Goal: Information Seeking & Learning: Learn about a topic

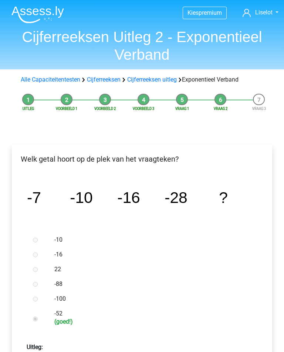
scroll to position [204, 0]
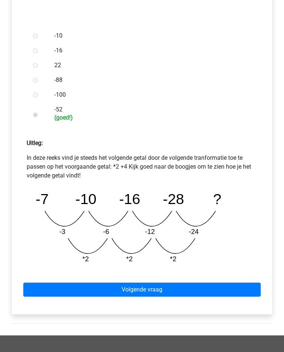
click at [173, 288] on link "Volgende vraag" at bounding box center [141, 290] width 237 height 14
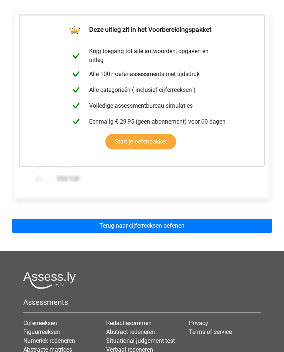
scroll to position [137, 0]
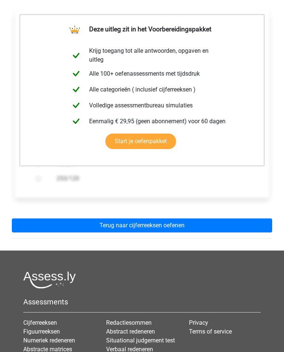
click at [232, 224] on link "Terug naar cijferreeksen oefenen" at bounding box center [142, 226] width 260 height 14
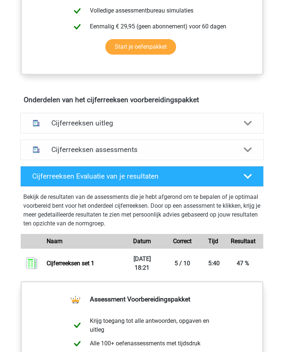
click at [250, 151] on icon at bounding box center [247, 150] width 8 height 8
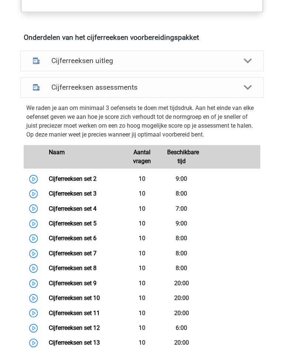
scroll to position [436, 0]
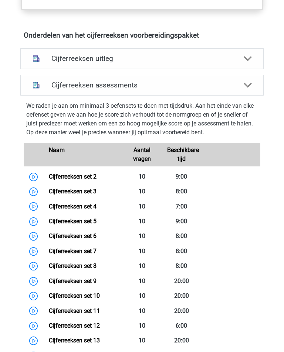
click at [254, 65] on div "Cijferreeksen uitleg" at bounding box center [141, 58] width 243 height 21
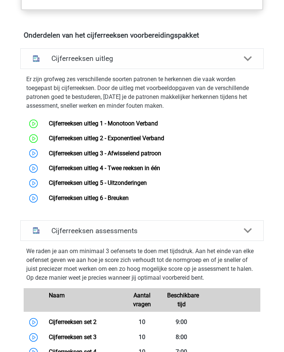
click at [104, 153] on link "Cijferreeksen uitleg 3 - Afwisselend patroon" at bounding box center [105, 153] width 112 height 7
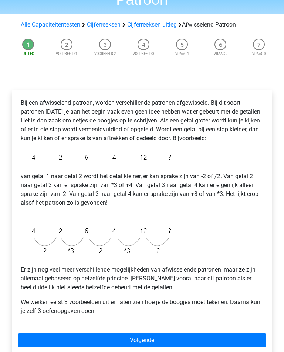
scroll to position [60, 0]
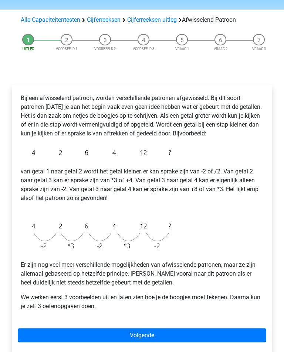
click at [219, 339] on link "Volgende" at bounding box center [142, 336] width 248 height 14
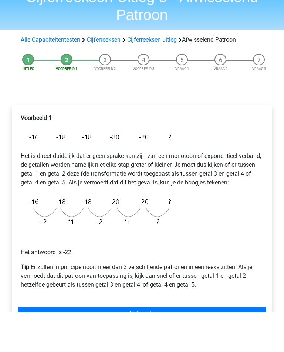
scroll to position [39, 0]
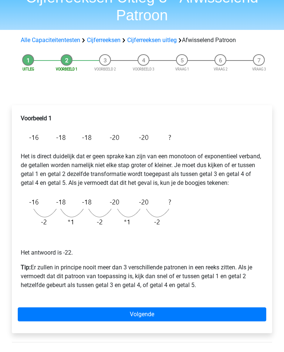
click at [140, 310] on link "Volgende" at bounding box center [142, 315] width 248 height 14
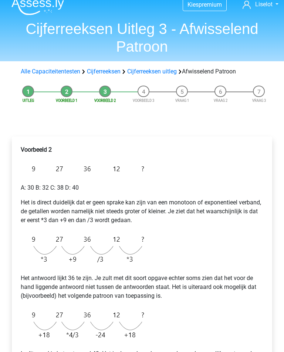
scroll to position [78, 0]
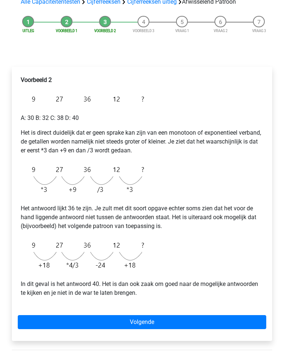
click at [181, 326] on link "Volgende" at bounding box center [142, 322] width 248 height 14
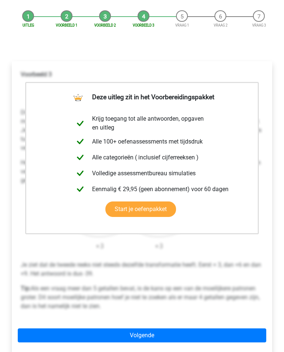
scroll to position [91, 0]
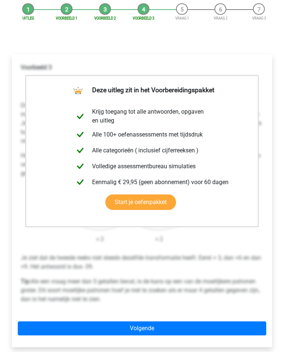
click at [163, 320] on div "Deze uitleg zit in het Voorbereidingspakket Krijg toegang tot alle antwoorden, …" at bounding box center [142, 200] width 260 height 293
click at [174, 325] on link "Volgende" at bounding box center [142, 329] width 248 height 14
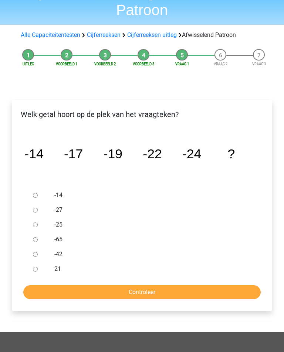
scroll to position [45, 0]
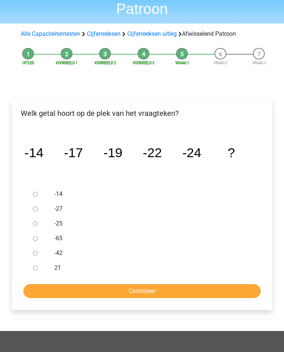
click at [35, 208] on input "-27" at bounding box center [35, 209] width 5 height 5
radio input "true"
click at [134, 293] on input "Controleer" at bounding box center [141, 292] width 237 height 14
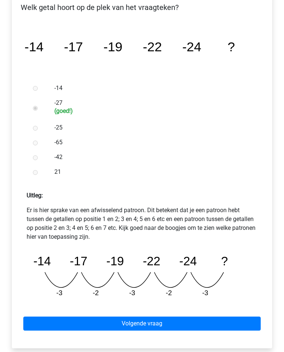
scroll to position [152, 0]
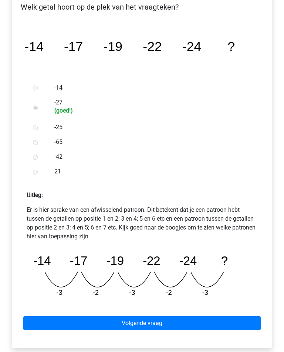
click at [142, 327] on link "Volgende vraag" at bounding box center [141, 324] width 237 height 14
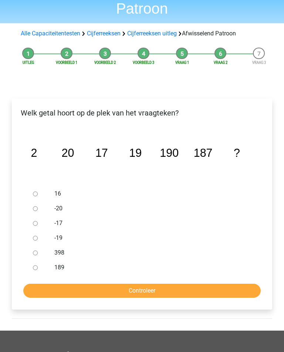
scroll to position [45, 0]
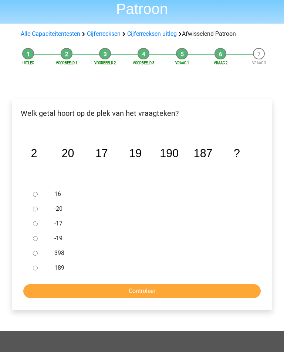
click at [36, 268] on input "189" at bounding box center [35, 268] width 5 height 5
radio input "true"
click at [43, 293] on input "Controleer" at bounding box center [141, 292] width 237 height 14
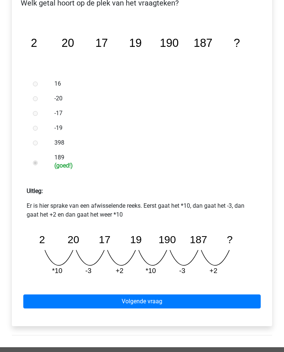
scroll to position [156, 0]
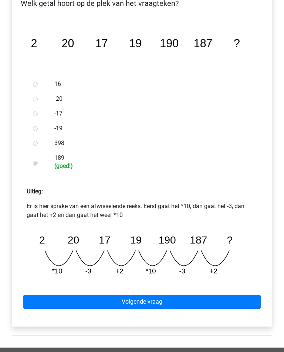
click at [40, 299] on link "Volgende vraag" at bounding box center [141, 303] width 237 height 14
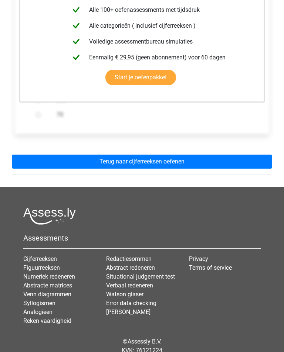
scroll to position [219, 0]
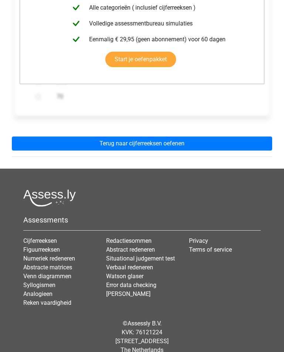
click at [30, 147] on link "Terug naar cijferreeksen oefenen" at bounding box center [142, 144] width 260 height 14
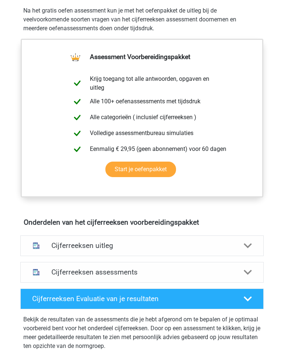
click at [52, 241] on div "Cijferreeksen uitleg" at bounding box center [141, 246] width 243 height 21
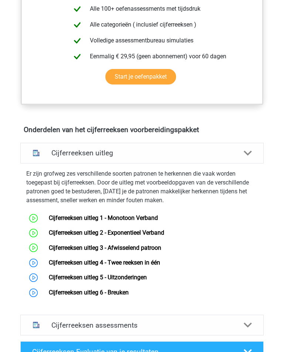
scroll to position [344, 0]
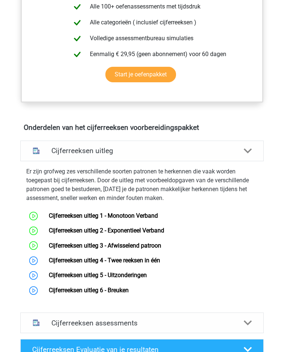
click at [49, 257] on link "Cijferreeksen uitleg 4 - Twee reeksen in één" at bounding box center [104, 260] width 111 height 7
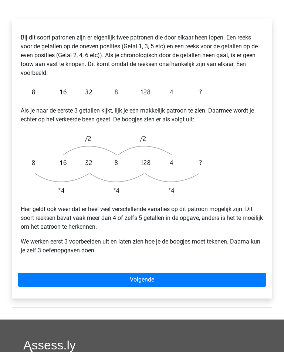
scroll to position [124, 0]
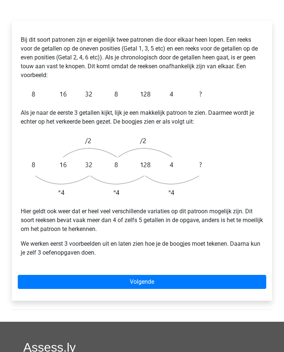
click at [180, 284] on link "Volgende" at bounding box center [142, 283] width 248 height 14
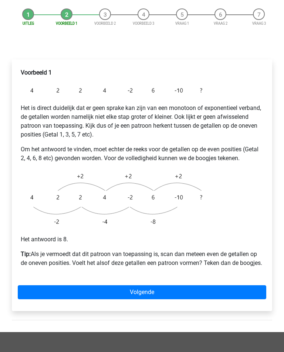
scroll to position [88, 0]
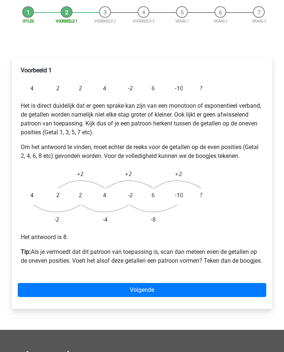
click at [172, 293] on link "Volgende" at bounding box center [142, 290] width 248 height 14
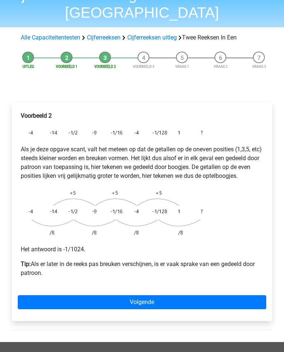
scroll to position [41, 0]
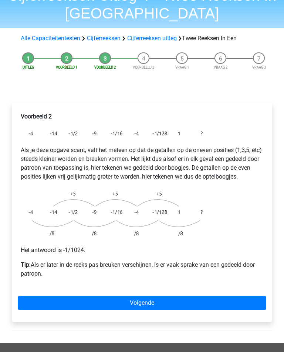
click at [64, 56] on li "Voorbeeld 1" at bounding box center [66, 61] width 38 height 18
click at [192, 294] on div "Voorbeeld 2 Als je deze opgave scant, valt het meteen op dat de getallen op de …" at bounding box center [142, 212] width 260 height 219
click at [177, 297] on link "Volgende" at bounding box center [142, 303] width 248 height 14
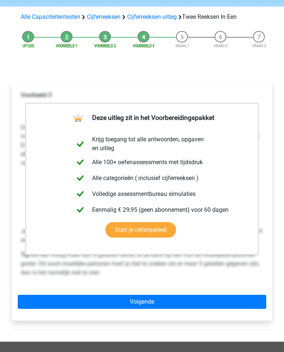
scroll to position [65, 0]
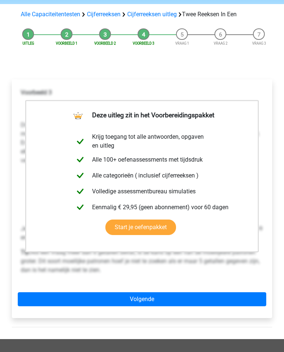
click at [185, 303] on link "Volgende" at bounding box center [142, 300] width 248 height 14
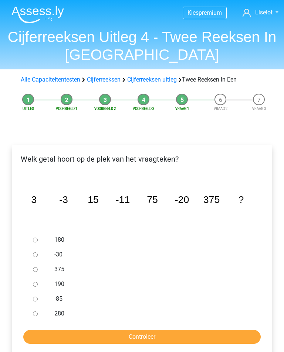
click at [33, 257] on input "-30" at bounding box center [35, 255] width 5 height 5
radio input "true"
click at [132, 334] on input "Controleer" at bounding box center [141, 337] width 237 height 14
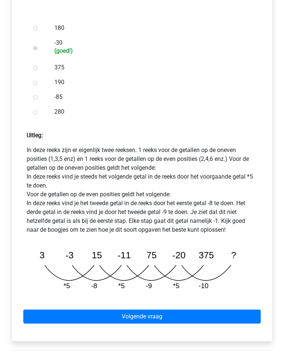
scroll to position [213, 0]
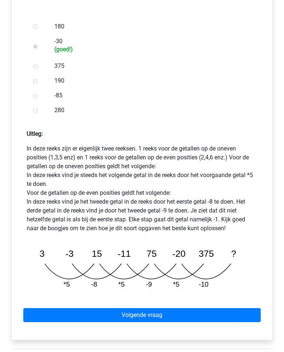
click at [242, 318] on link "Volgende vraag" at bounding box center [141, 316] width 237 height 14
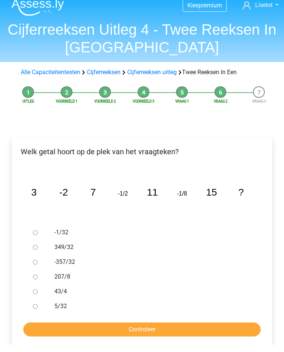
scroll to position [7, 0]
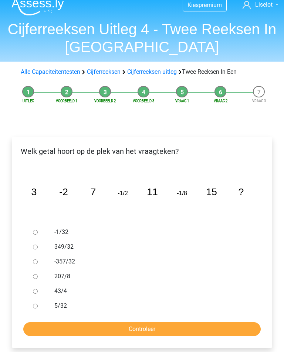
click at [34, 233] on input "-1/32" at bounding box center [35, 233] width 5 height 5
radio input "true"
click at [138, 328] on input "Controleer" at bounding box center [141, 330] width 237 height 14
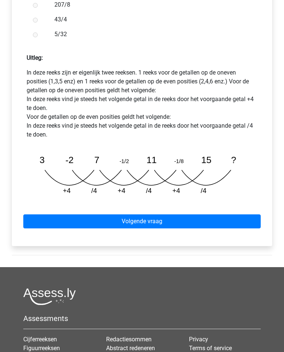
scroll to position [289, 0]
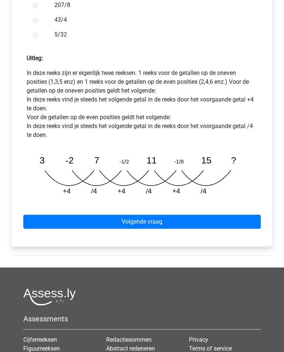
click at [153, 225] on link "Volgende vraag" at bounding box center [141, 222] width 237 height 14
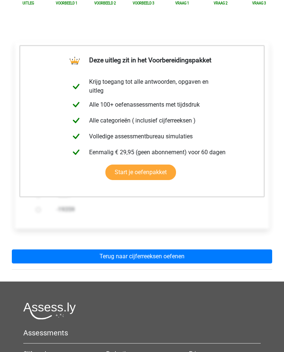
scroll to position [105, 0]
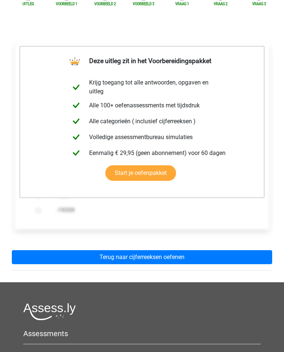
click at [163, 260] on link "Terug naar cijferreeksen oefenen" at bounding box center [142, 257] width 260 height 14
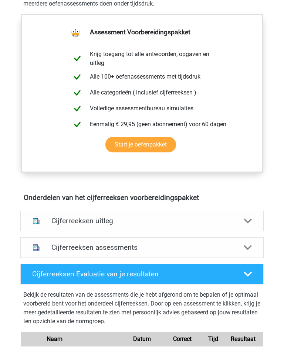
click at [209, 218] on h4 "Cijferreeksen uitleg" at bounding box center [141, 221] width 181 height 8
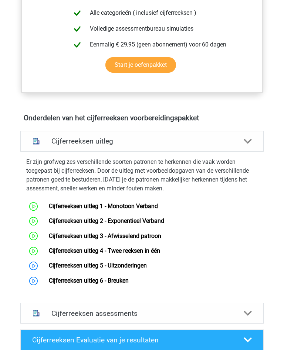
scroll to position [354, 0]
click at [147, 263] on link "Cijferreeksen uitleg 5 - Uitzonderingen" at bounding box center [98, 265] width 98 height 7
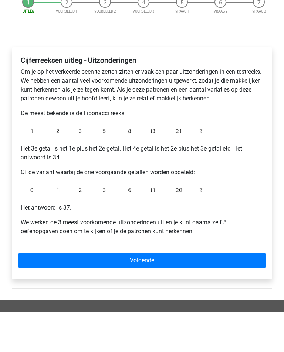
scroll to position [52, 0]
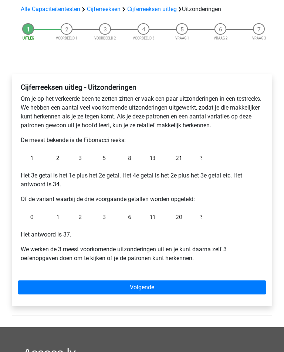
click at [168, 281] on link "Volgende" at bounding box center [142, 288] width 248 height 14
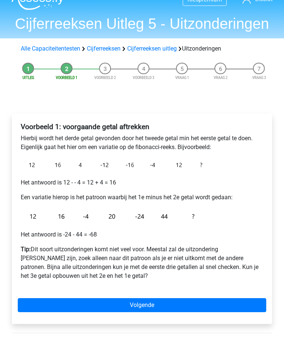
scroll to position [13, 0]
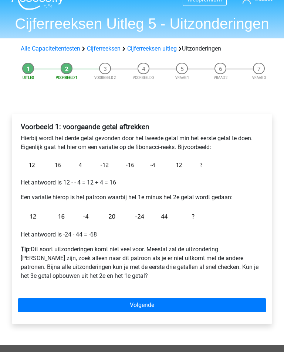
click at [185, 305] on link "Volgende" at bounding box center [142, 306] width 248 height 14
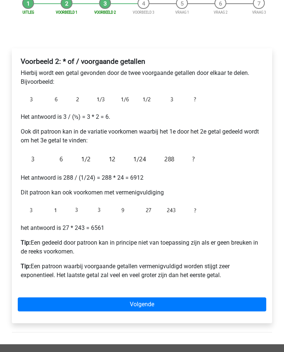
scroll to position [78, 0]
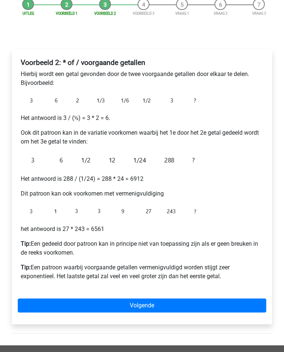
click at [218, 303] on link "Volgende" at bounding box center [142, 306] width 248 height 14
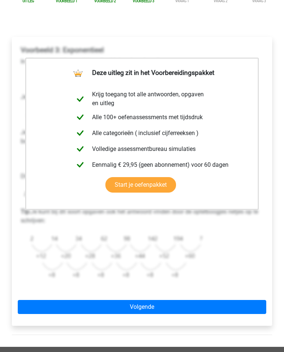
scroll to position [95, 0]
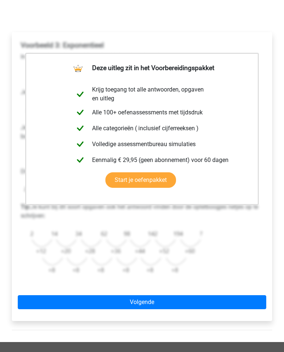
click at [192, 307] on link "Volgende" at bounding box center [142, 303] width 248 height 14
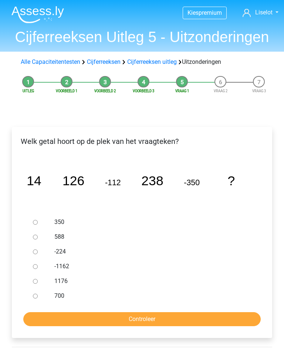
click at [35, 243] on div at bounding box center [39, 237] width 19 height 15
click at [34, 236] on input "588" at bounding box center [35, 237] width 5 height 5
radio input "true"
click at [124, 317] on input "Controleer" at bounding box center [141, 320] width 237 height 14
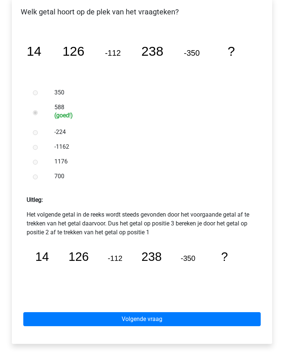
scroll to position [132, 0]
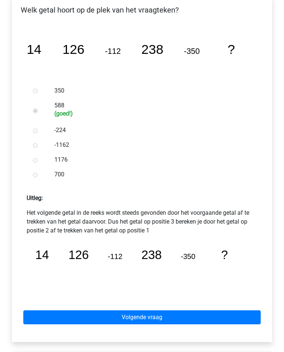
click at [103, 322] on link "Volgende vraag" at bounding box center [141, 318] width 237 height 14
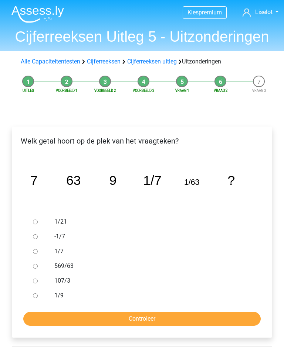
scroll to position [20, 0]
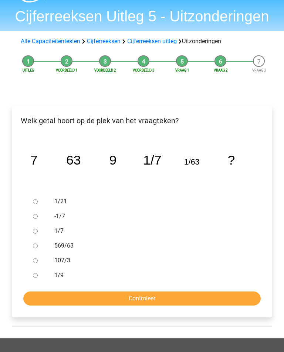
click at [34, 202] on input "1/21" at bounding box center [35, 202] width 5 height 5
radio input "true"
click at [208, 289] on form "1/21 -1/7 1/7 569/63 107/3 1/9 Controleer" at bounding box center [142, 251] width 248 height 112
click at [209, 297] on input "Controleer" at bounding box center [141, 299] width 237 height 14
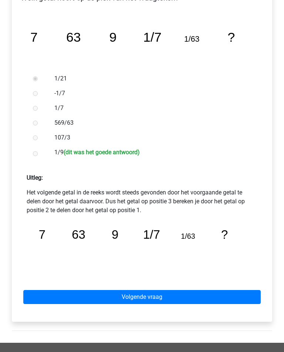
scroll to position [151, 0]
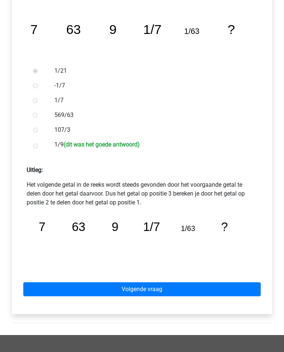
click at [206, 286] on link "Volgende vraag" at bounding box center [141, 290] width 237 height 14
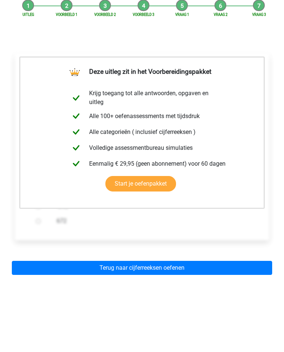
scroll to position [149, 0]
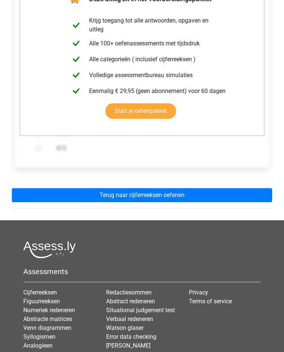
click at [258, 194] on link "Terug naar cijferreeksen oefenen" at bounding box center [142, 196] width 260 height 14
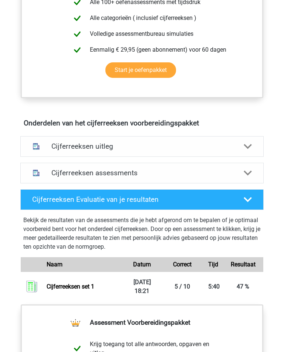
click at [256, 137] on div "Cijferreeksen uitleg" at bounding box center [141, 147] width 243 height 21
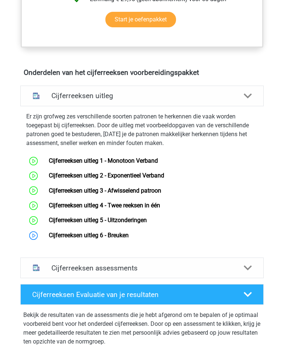
scroll to position [402, 0]
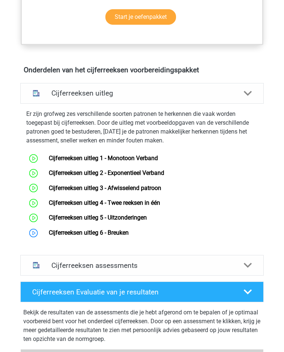
click at [129, 233] on link "Cijferreeksen uitleg 6 - Breuken" at bounding box center [89, 232] width 80 height 7
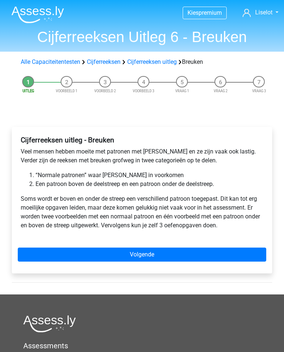
click at [206, 245] on div "Cijferreeksen uitleg - Breuken Veel mensen hebben moeite met patronen met breuk…" at bounding box center [142, 200] width 260 height 147
click at [170, 250] on link "Volgende" at bounding box center [142, 255] width 248 height 14
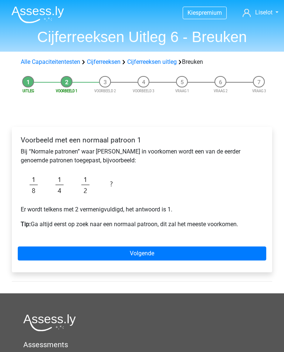
click at [234, 259] on link "Volgende" at bounding box center [142, 254] width 248 height 14
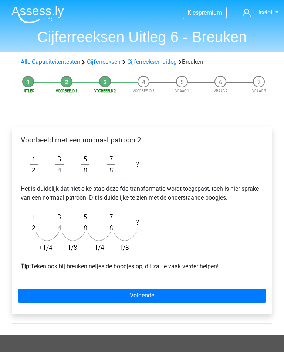
click at [218, 291] on link "Volgende" at bounding box center [142, 296] width 248 height 14
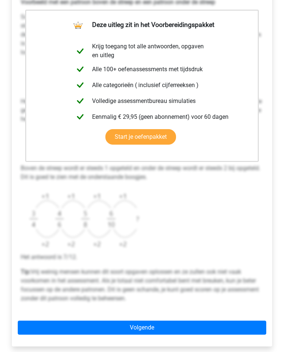
scroll to position [138, 0]
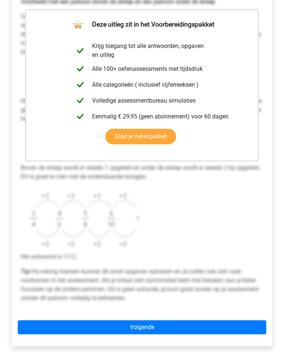
click at [190, 327] on link "Volgende" at bounding box center [142, 328] width 248 height 14
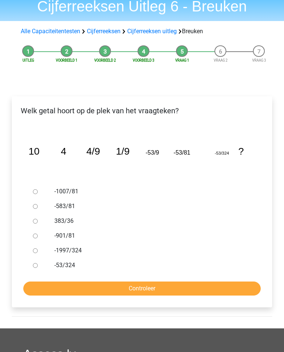
scroll to position [32, 0]
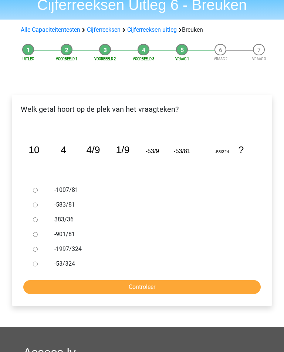
click at [34, 188] on input "-1007/81" at bounding box center [35, 190] width 5 height 5
radio input "true"
click at [120, 287] on input "Controleer" at bounding box center [141, 288] width 237 height 14
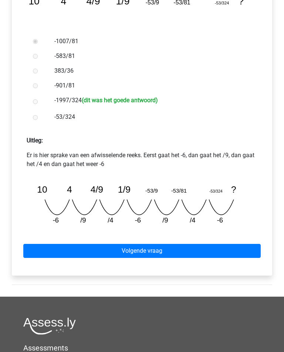
scroll to position [178, 0]
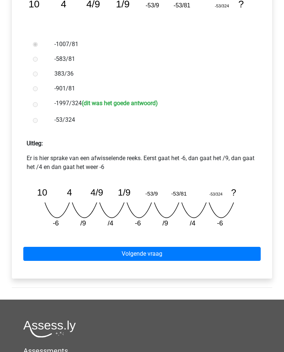
click at [240, 253] on link "Volgende vraag" at bounding box center [141, 254] width 237 height 14
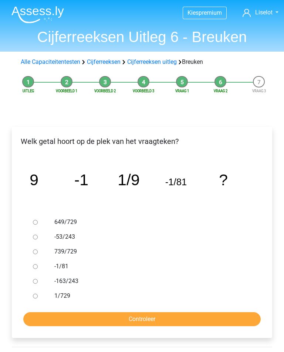
click at [34, 294] on input "1/729" at bounding box center [35, 296] width 5 height 5
radio input "true"
click at [211, 315] on input "Controleer" at bounding box center [141, 320] width 237 height 14
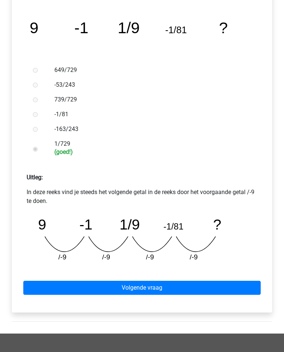
scroll to position [168, 0]
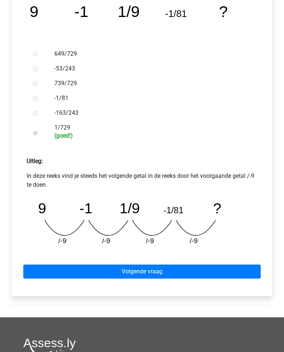
click at [229, 284] on div "Volgende vraag" at bounding box center [142, 270] width 248 height 41
click at [236, 269] on link "Volgende vraag" at bounding box center [141, 272] width 237 height 14
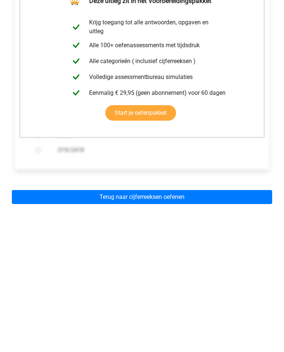
scroll to position [153, 0]
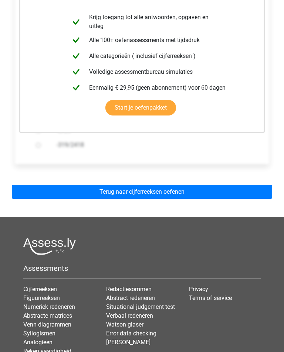
click at [220, 189] on link "Terug naar cijferreeksen oefenen" at bounding box center [142, 192] width 260 height 14
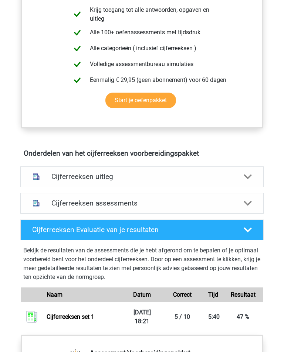
click at [240, 196] on div "Cijferreeksen assessments" at bounding box center [141, 204] width 243 height 21
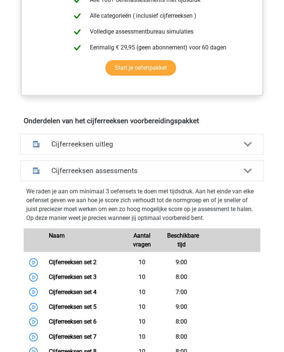
scroll to position [351, 0]
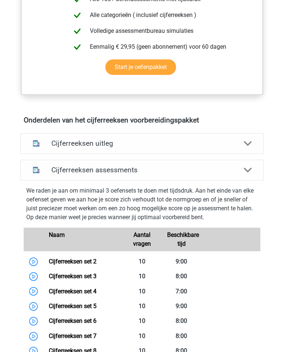
click at [96, 263] on link "Cijferreeksen set 2" at bounding box center [73, 261] width 48 height 7
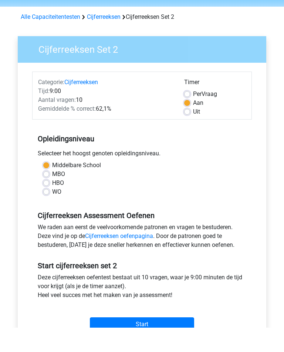
scroll to position [24, 0]
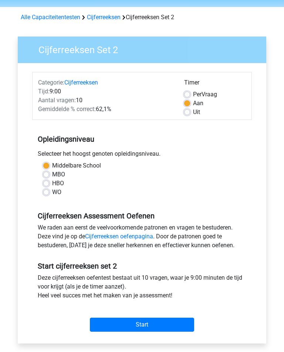
click at [170, 328] on input "Start" at bounding box center [142, 325] width 104 height 14
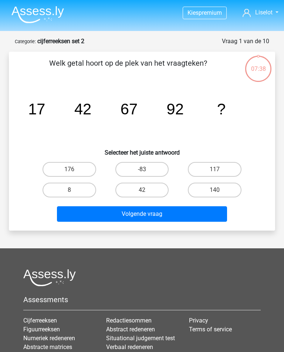
click at [84, 38] on strong "cijferreeksen set 2" at bounding box center [60, 41] width 47 height 7
click at [56, 13] on img at bounding box center [37, 14] width 52 height 17
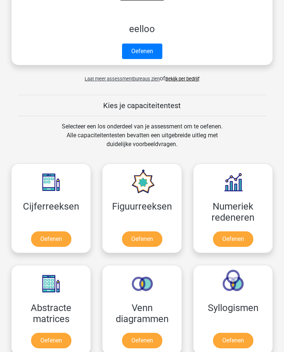
scroll to position [324, 0]
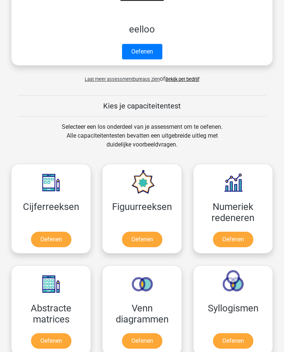
click at [67, 242] on link "Oefenen" at bounding box center [51, 240] width 40 height 16
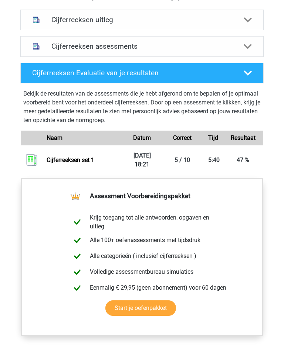
click at [244, 48] on icon at bounding box center [247, 47] width 8 height 8
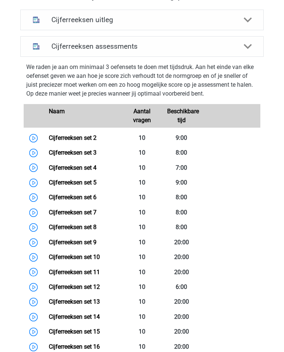
scroll to position [475, 0]
click at [96, 138] on link "Cijferreeksen set 2" at bounding box center [73, 137] width 48 height 7
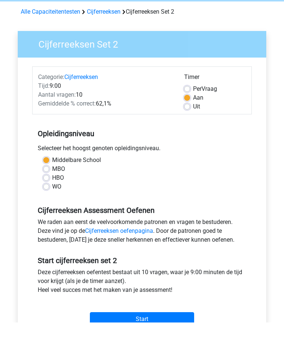
scroll to position [29, 0]
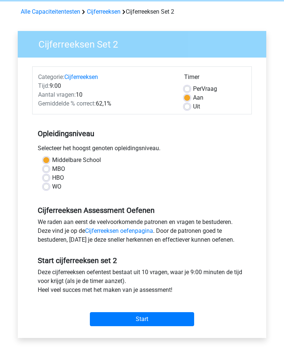
click at [153, 322] on input "Start" at bounding box center [142, 320] width 104 height 14
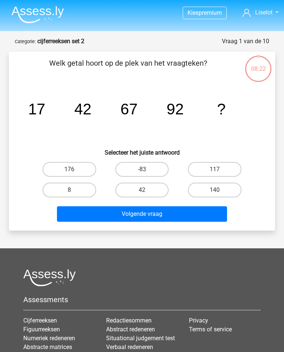
click at [229, 162] on label "117" at bounding box center [215, 169] width 54 height 15
click at [219, 170] on input "117" at bounding box center [217, 172] width 5 height 5
radio input "true"
click at [205, 213] on button "Volgende vraag" at bounding box center [142, 214] width 170 height 16
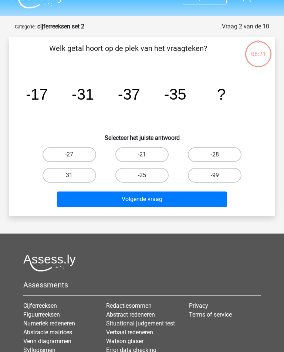
scroll to position [37, 0]
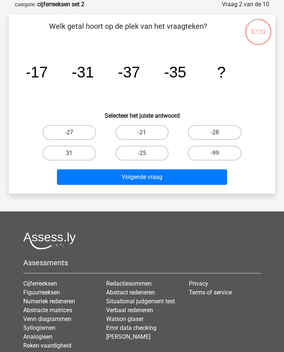
click at [132, 153] on label "-25" at bounding box center [142, 153] width 54 height 15
click at [142, 153] on input "-25" at bounding box center [144, 155] width 5 height 5
radio input "true"
click at [100, 177] on button "Volgende vraag" at bounding box center [142, 178] width 170 height 16
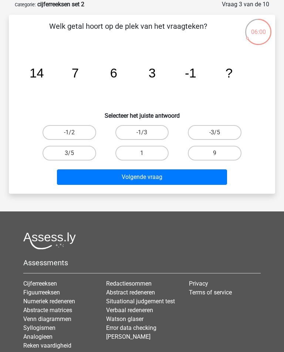
click at [82, 126] on label "-1/2" at bounding box center [69, 132] width 54 height 15
click at [74, 133] on input "-1/2" at bounding box center [71, 135] width 5 height 5
radio input "true"
click at [150, 174] on button "Volgende vraag" at bounding box center [142, 178] width 170 height 16
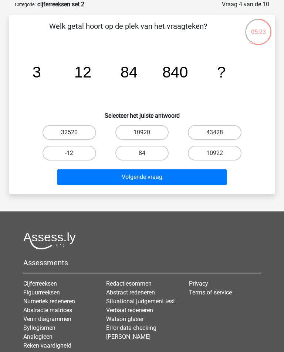
click at [151, 129] on label "10920" at bounding box center [142, 132] width 54 height 15
click at [147, 133] on input "10920" at bounding box center [144, 135] width 5 height 5
radio input "true"
click at [164, 174] on button "Volgende vraag" at bounding box center [142, 178] width 170 height 16
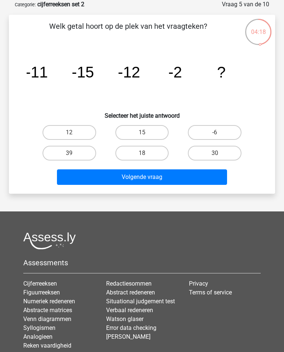
click at [228, 135] on label "-6" at bounding box center [215, 132] width 54 height 15
click at [219, 135] on input "-6" at bounding box center [217, 135] width 5 height 5
radio input "true"
click at [205, 179] on button "Volgende vraag" at bounding box center [142, 178] width 170 height 16
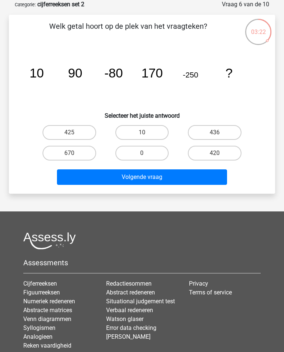
click at [216, 154] on input "420" at bounding box center [217, 155] width 5 height 5
radio input "true"
click at [194, 179] on button "Volgende vraag" at bounding box center [142, 178] width 170 height 16
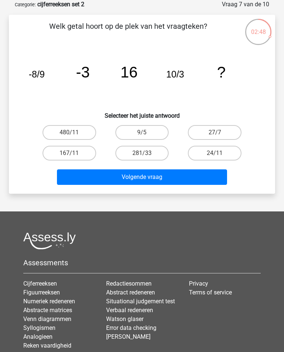
click at [158, 130] on label "9/5" at bounding box center [142, 132] width 54 height 15
click at [147, 133] on input "9/5" at bounding box center [144, 135] width 5 height 5
radio input "true"
click at [174, 185] on button "Volgende vraag" at bounding box center [142, 178] width 170 height 16
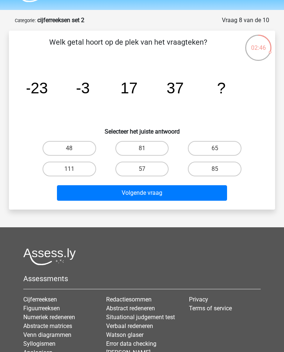
scroll to position [21, 0]
click at [156, 163] on label "57" at bounding box center [142, 169] width 54 height 15
click at [147, 169] on input "57" at bounding box center [144, 171] width 5 height 5
radio input "true"
click at [161, 191] on button "Volgende vraag" at bounding box center [142, 193] width 170 height 16
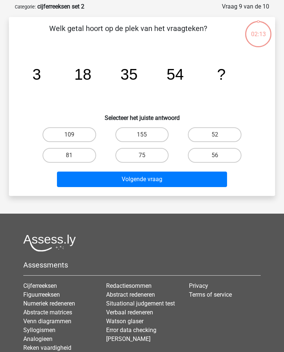
scroll to position [37, 0]
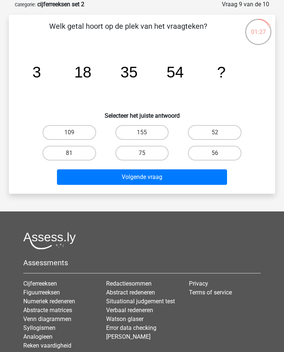
click at [149, 152] on label "75" at bounding box center [142, 153] width 54 height 15
click at [147, 153] on input "75" at bounding box center [144, 155] width 5 height 5
radio input "true"
click at [162, 173] on button "Volgende vraag" at bounding box center [142, 178] width 170 height 16
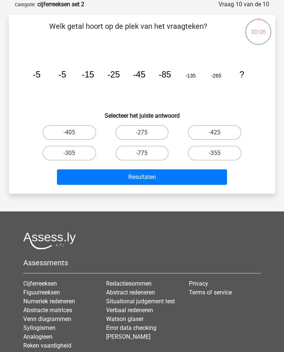
click at [219, 134] on input "-425" at bounding box center [217, 135] width 5 height 5
radio input "true"
click at [209, 175] on button "Resultaten" at bounding box center [142, 178] width 170 height 16
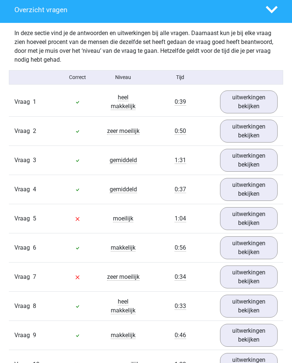
scroll to position [573, 0]
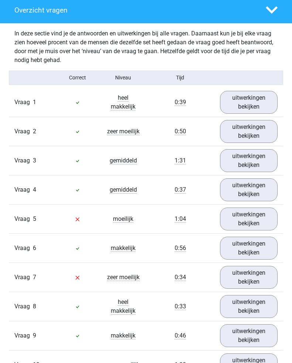
click at [250, 223] on link "uitwerkingen bekijken" at bounding box center [249, 219] width 58 height 23
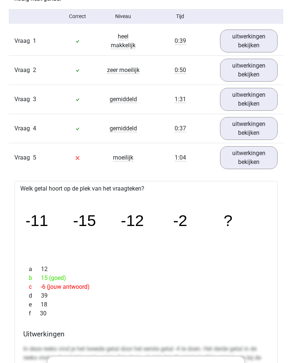
scroll to position [639, 0]
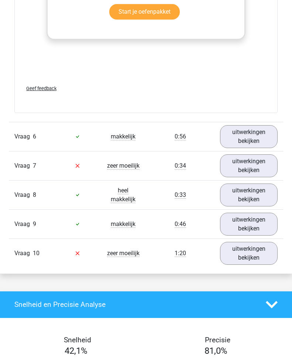
click at [243, 256] on link "uitwerkingen bekijken" at bounding box center [249, 253] width 58 height 23
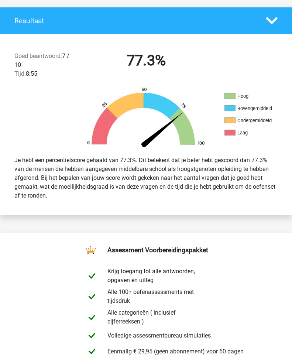
scroll to position [0, 0]
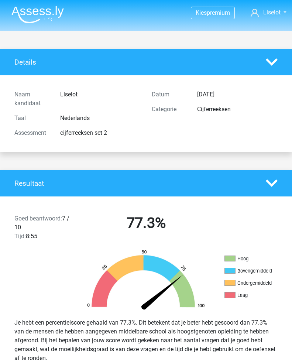
click at [53, 17] on img at bounding box center [37, 14] width 52 height 17
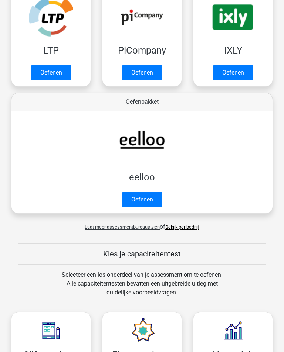
scroll to position [208, 0]
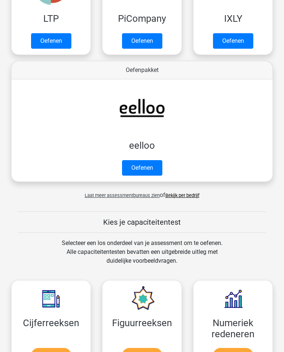
click at [65, 348] on link "Oefenen" at bounding box center [51, 356] width 40 height 16
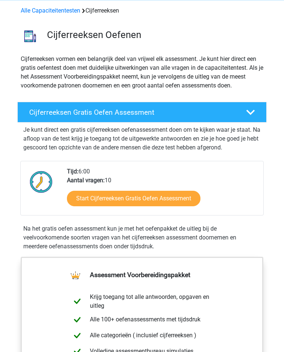
scroll to position [31, 0]
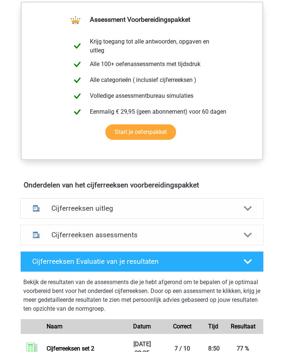
click at [168, 238] on h4 "Cijferreeksen assessments" at bounding box center [141, 235] width 181 height 8
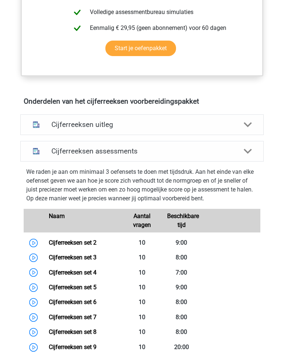
scroll to position [368, 0]
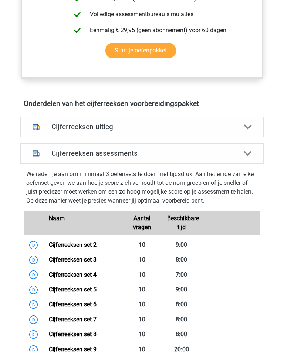
click at [96, 244] on link "Cijferreeksen set 2" at bounding box center [73, 245] width 48 height 7
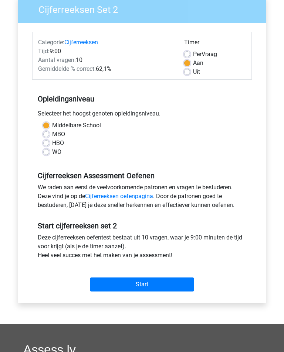
scroll to position [66, 0]
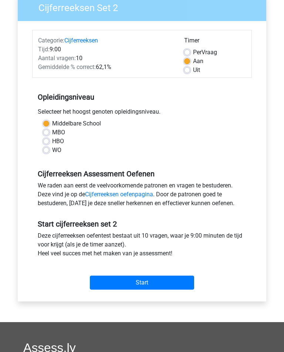
click at [178, 286] on input "Start" at bounding box center [142, 283] width 104 height 14
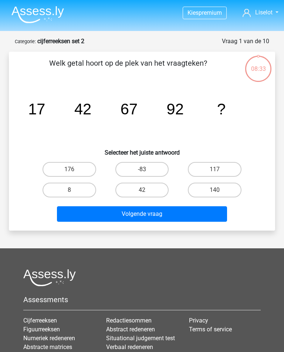
click at [223, 164] on label "117" at bounding box center [215, 169] width 54 height 15
click at [219, 170] on input "117" at bounding box center [217, 172] width 5 height 5
radio input "true"
click at [201, 214] on button "Volgende vraag" at bounding box center [142, 214] width 170 height 16
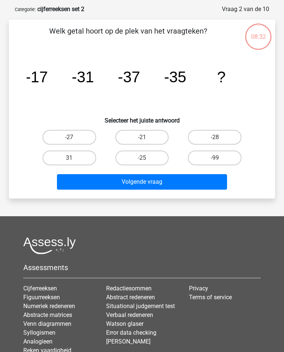
scroll to position [37, 0]
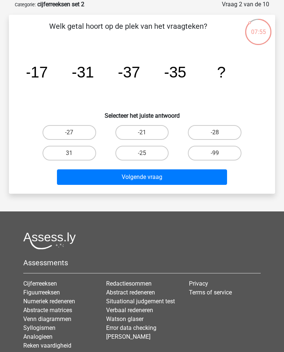
click at [195, 171] on button "Volgende vraag" at bounding box center [142, 178] width 170 height 16
click at [167, 157] on label "-25" at bounding box center [142, 153] width 54 height 15
click at [147, 157] on input "-25" at bounding box center [144, 155] width 5 height 5
radio input "true"
click at [171, 183] on button "Volgende vraag" at bounding box center [142, 178] width 170 height 16
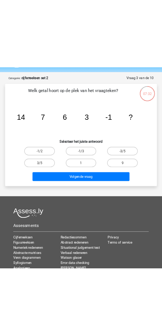
scroll to position [0, 0]
